Goal: Task Accomplishment & Management: Use online tool/utility

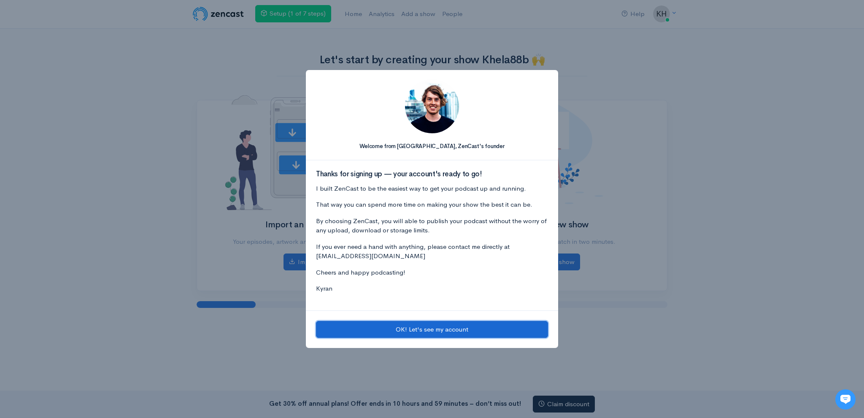
click at [442, 334] on button "OK! Let's see my account" at bounding box center [432, 329] width 232 height 17
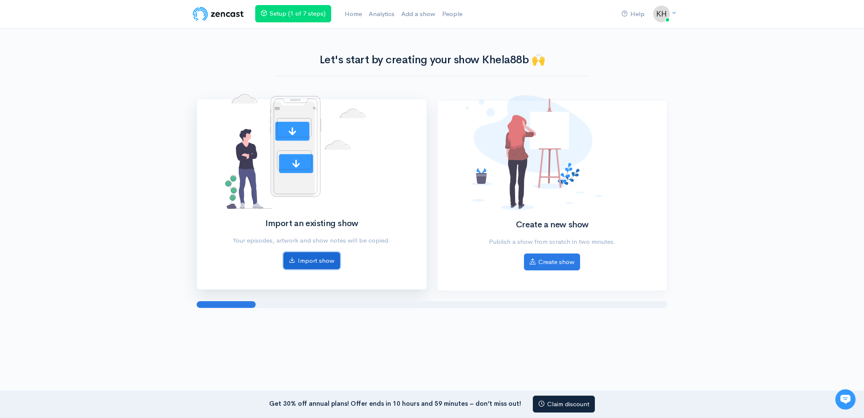
click at [311, 264] on link "Import show" at bounding box center [312, 260] width 57 height 17
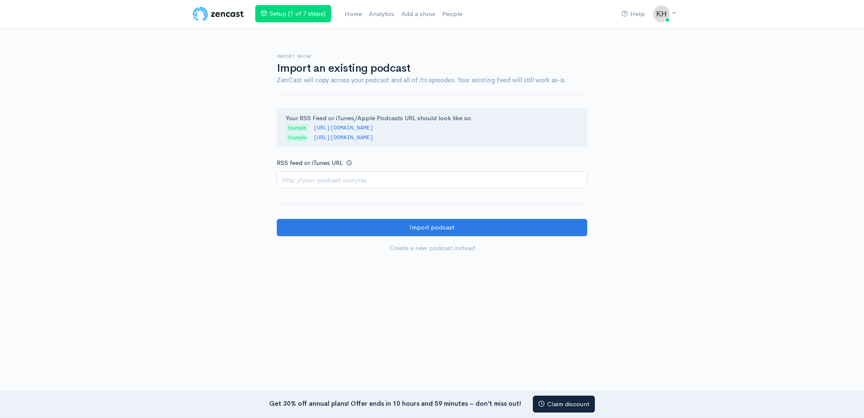
click at [340, 183] on input "RSS feed or iTunes URL" at bounding box center [432, 179] width 311 height 17
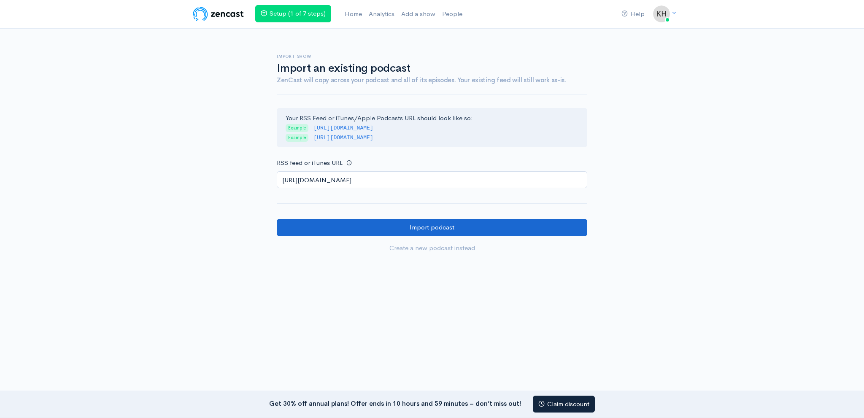
type input "https://anchor.fm/s/108bd2b40/podcast/rss"
click at [362, 221] on input "Import podcast" at bounding box center [432, 227] width 311 height 17
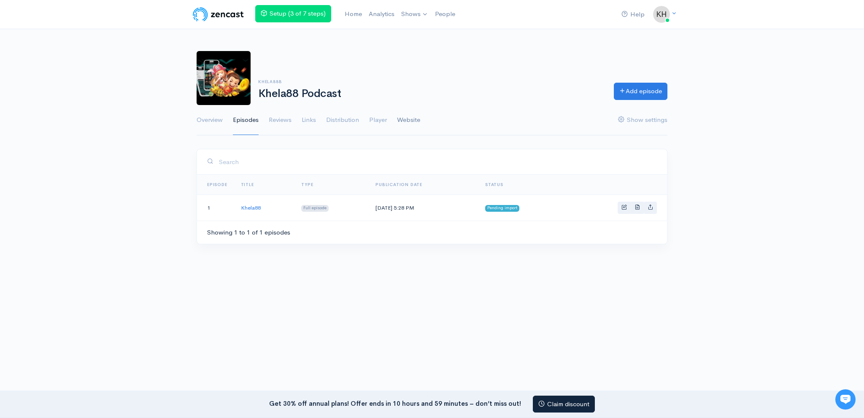
click at [411, 124] on link "Website" at bounding box center [408, 120] width 23 height 30
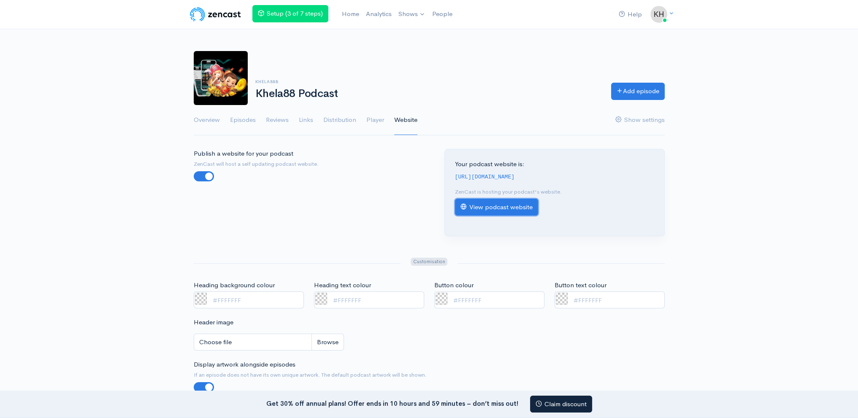
click at [488, 209] on link "View podcast website" at bounding box center [496, 207] width 83 height 17
